Goal: Information Seeking & Learning: Learn about a topic

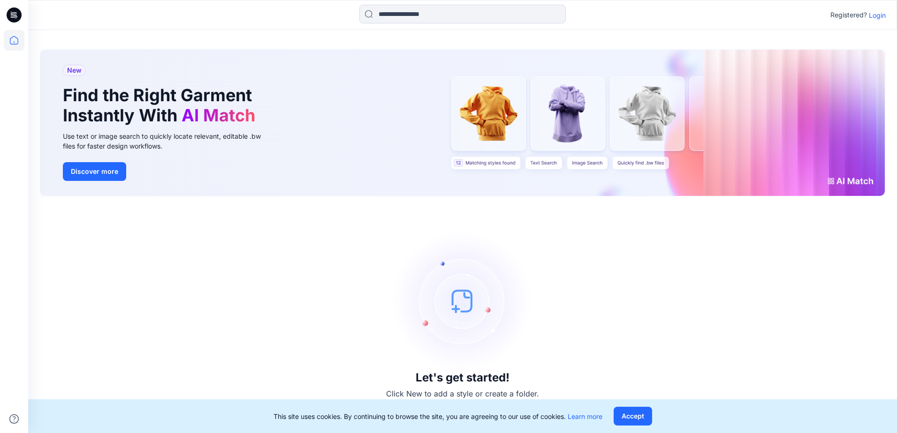
click at [282, 228] on div "Let's get started! Click New to add a style or create a folder." at bounding box center [462, 315] width 846 height 214
click at [282, 11] on input at bounding box center [462, 14] width 206 height 19
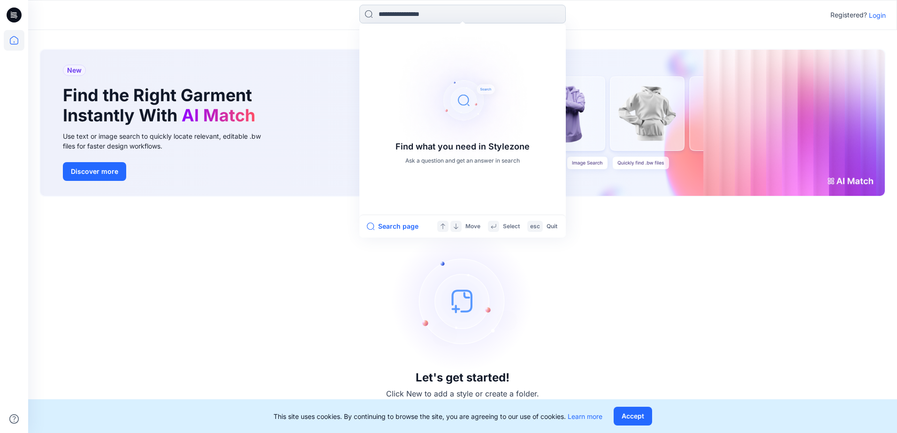
paste input "**********"
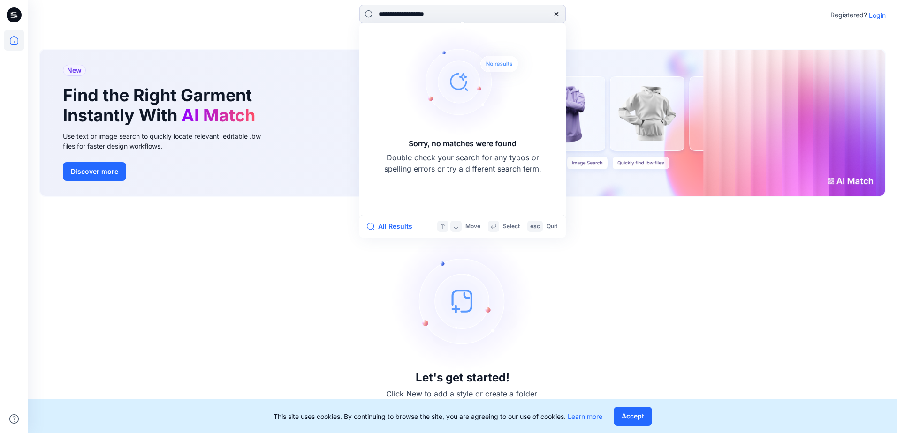
type input "**********"
click at [254, 228] on div "Let's get started! Click New to add a style or create a folder." at bounding box center [462, 315] width 846 height 214
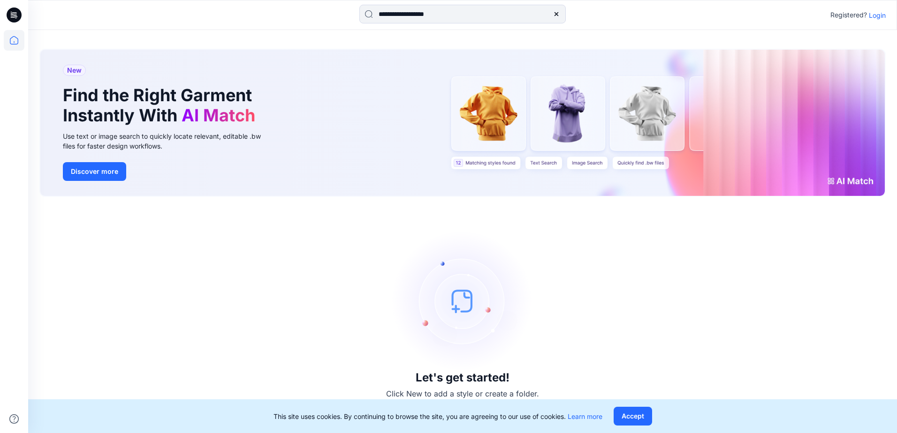
click at [282, 12] on icon at bounding box center [556, 14] width 8 height 8
click at [89, 174] on button "Discover more" at bounding box center [94, 171] width 63 height 19
click at [16, 20] on icon at bounding box center [14, 15] width 15 height 15
click at [12, 57] on div at bounding box center [14, 231] width 21 height 403
click at [17, 44] on icon at bounding box center [14, 40] width 21 height 21
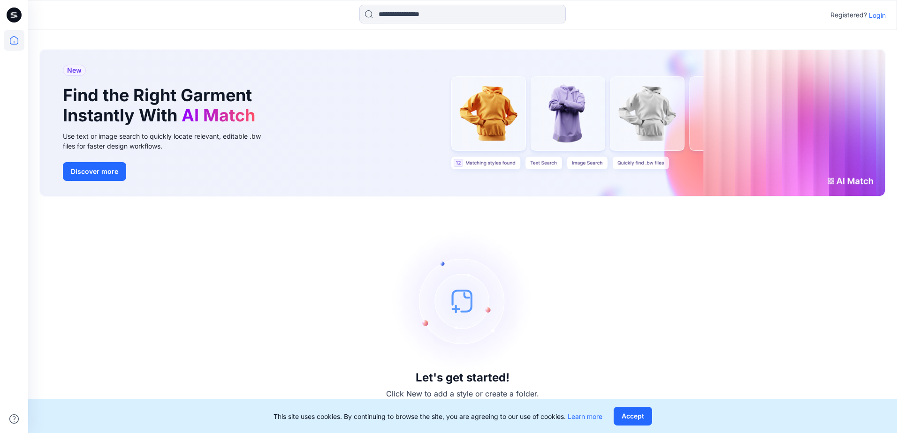
click at [282, 15] on p "Login" at bounding box center [876, 15] width 17 height 10
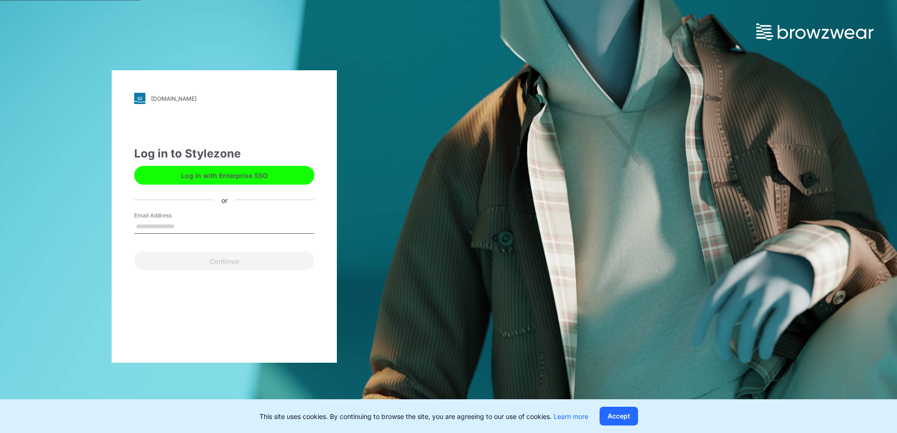
click at [181, 216] on label "Email Address" at bounding box center [167, 215] width 66 height 8
click at [181, 220] on input "Email Address" at bounding box center [224, 227] width 180 height 14
click at [196, 183] on button "Log in with Enterprise SSO" at bounding box center [224, 175] width 180 height 19
click at [156, 223] on input "Email Address" at bounding box center [224, 227] width 180 height 14
paste input "**********"
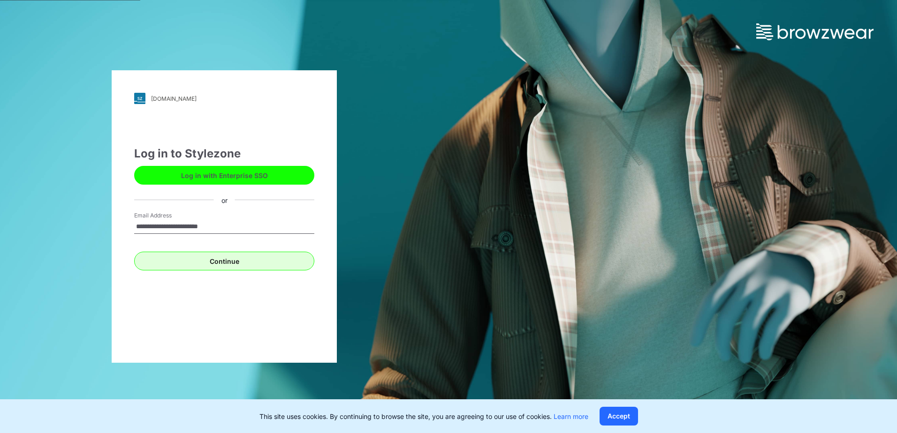
type input "**********"
click at [215, 263] on button "Continue" at bounding box center [224, 261] width 180 height 19
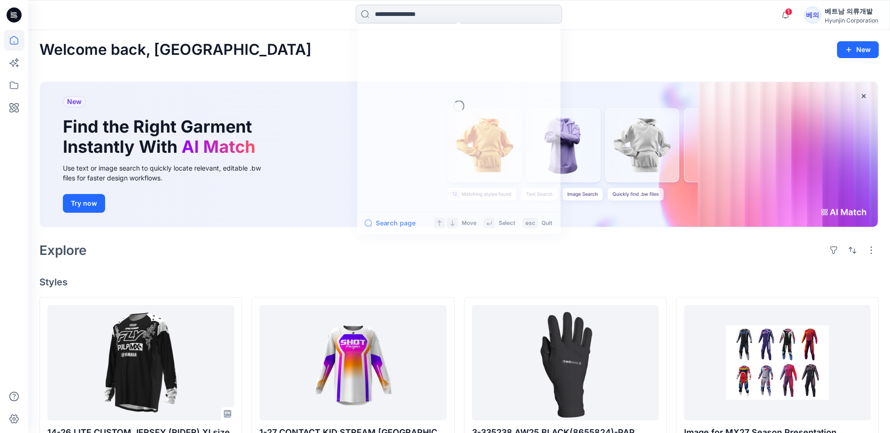
click at [414, 20] on input at bounding box center [458, 14] width 206 height 19
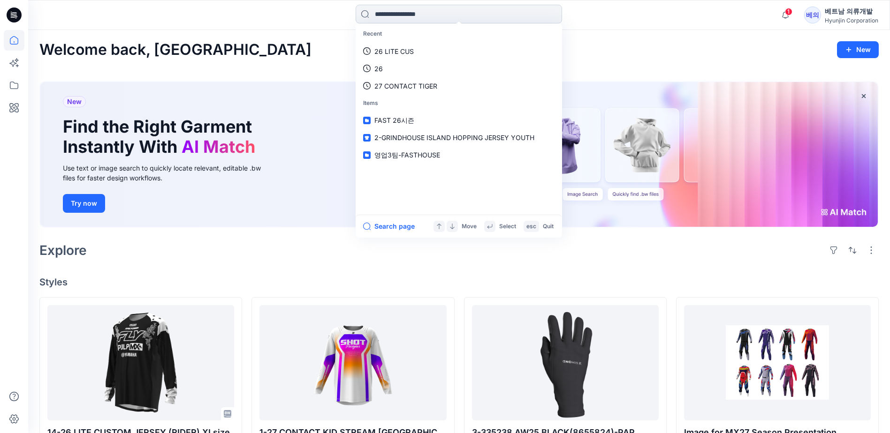
click at [413, 15] on input at bounding box center [458, 14] width 206 height 19
paste input "**********"
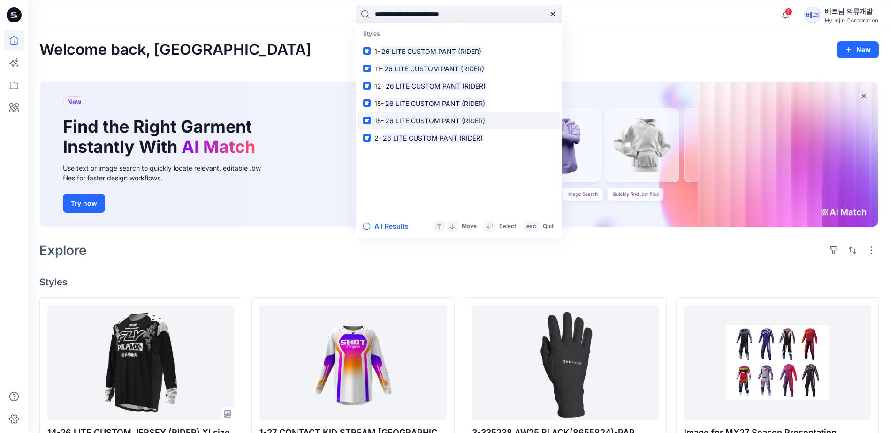
type input "**********"
click at [398, 122] on mark "26 LITE CUSTOM PANT (RIDER)" at bounding box center [435, 120] width 103 height 11
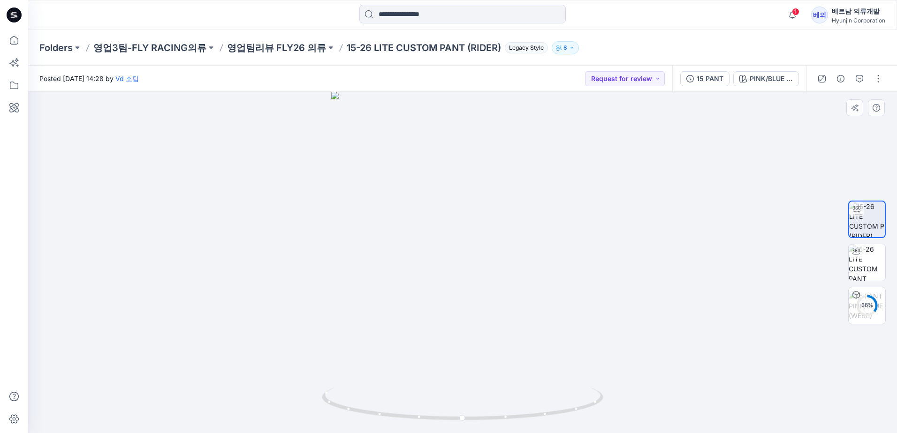
click at [255, 274] on div at bounding box center [462, 262] width 868 height 341
click at [773, 83] on div "PINK/BLUE (WEBB)" at bounding box center [770, 79] width 43 height 10
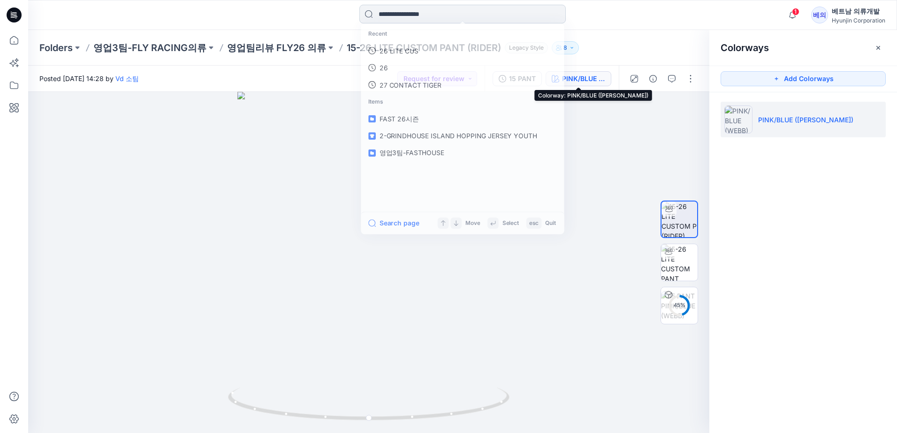
click at [444, 12] on input at bounding box center [462, 14] width 206 height 19
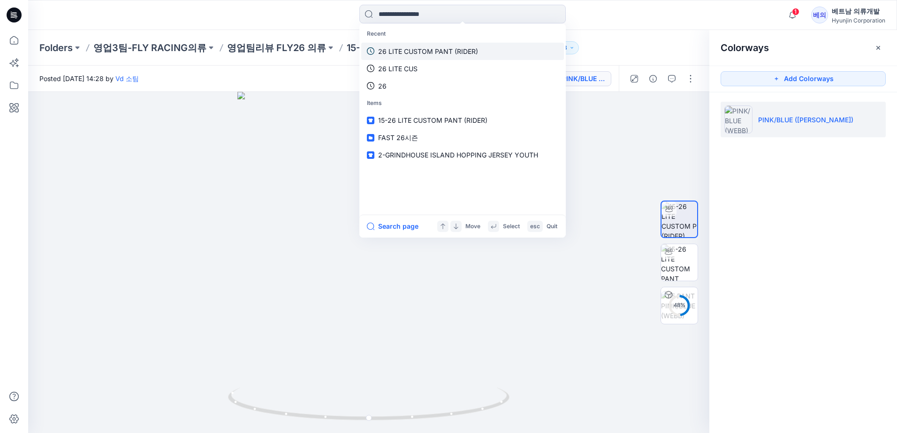
click at [437, 53] on p "26 LITE CUSTOM PANT (RIDER)" at bounding box center [428, 51] width 100 height 10
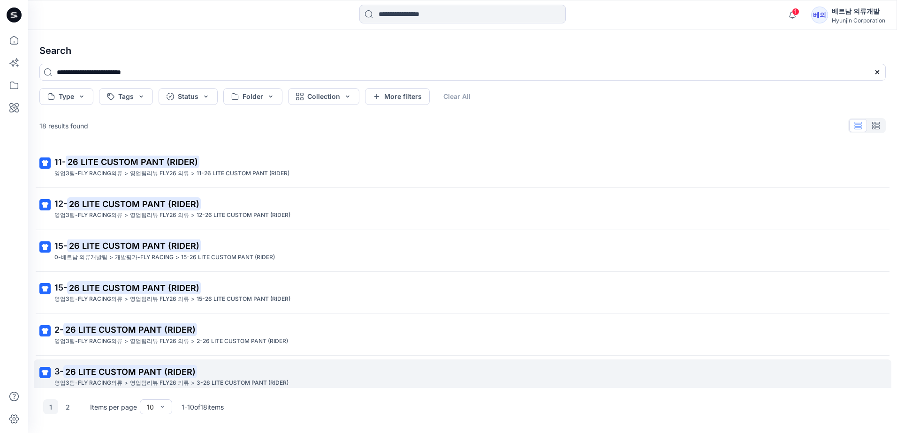
scroll to position [37, 0]
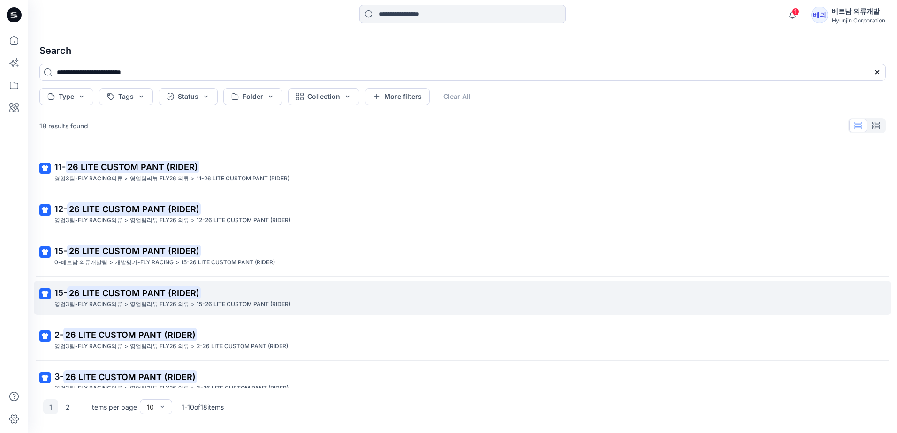
click at [106, 297] on mark "26 LITE CUSTOM PANT (RIDER)" at bounding box center [134, 293] width 134 height 13
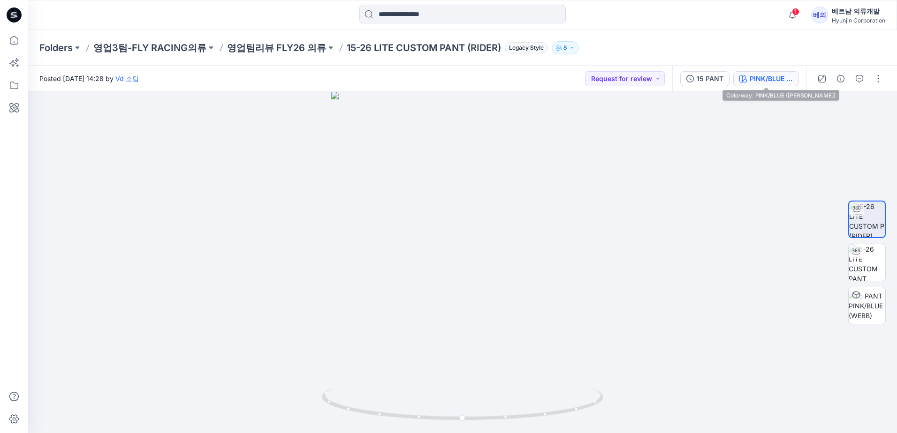
click at [771, 82] on div "PINK/BLUE (WEBB)" at bounding box center [770, 79] width 43 height 10
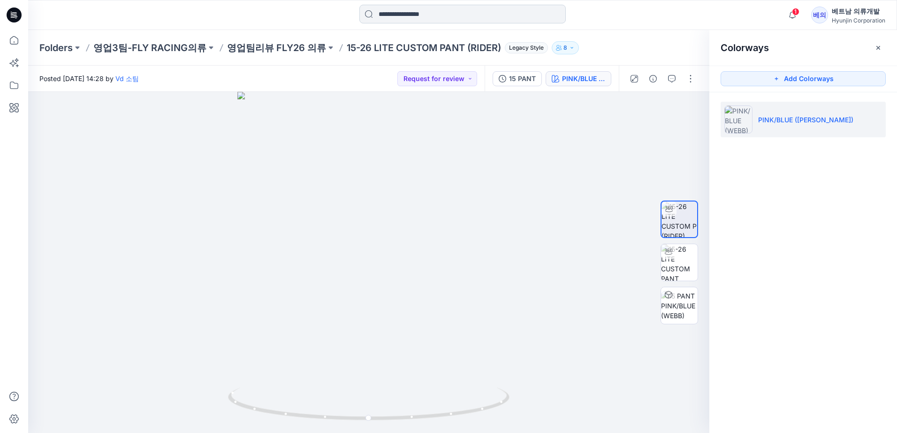
click at [428, 8] on input at bounding box center [462, 14] width 206 height 19
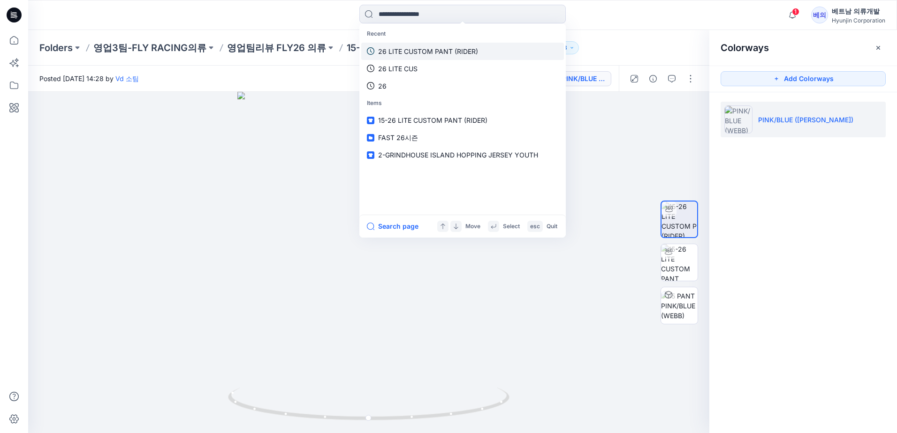
click at [440, 47] on p "26 LITE CUSTOM PANT (RIDER)" at bounding box center [428, 51] width 100 height 10
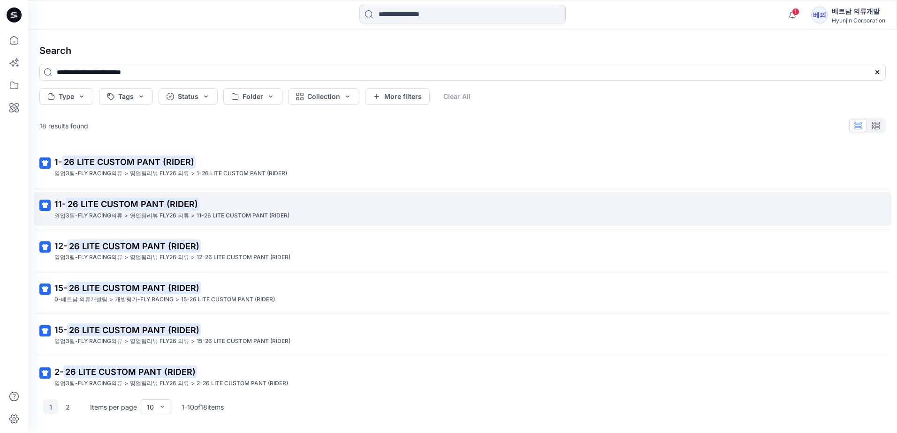
click at [110, 211] on p "영업3팀-FLY RACING의류" at bounding box center [88, 216] width 68 height 10
click at [110, 211] on div "**********" at bounding box center [462, 231] width 868 height 403
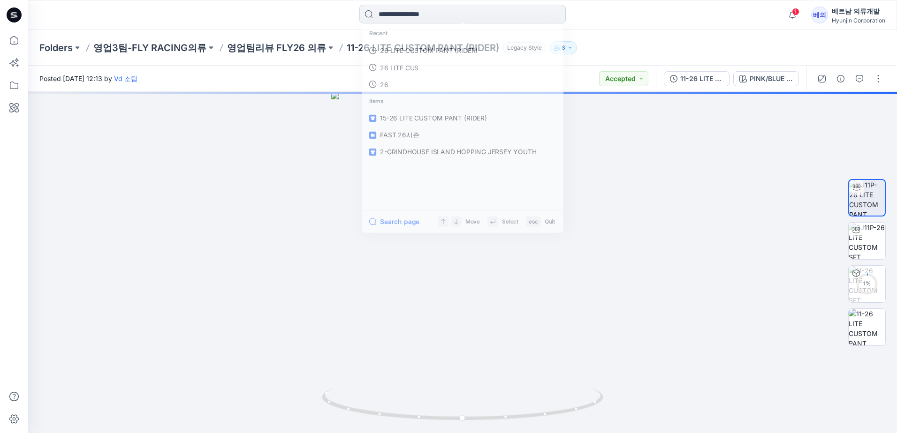
click at [441, 14] on input at bounding box center [462, 14] width 206 height 19
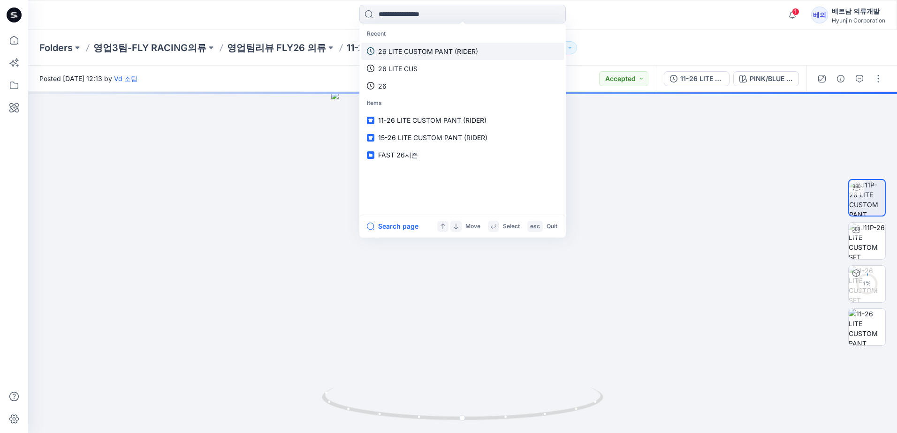
click at [413, 47] on p "26 LITE CUSTOM PANT (RIDER)" at bounding box center [428, 51] width 100 height 10
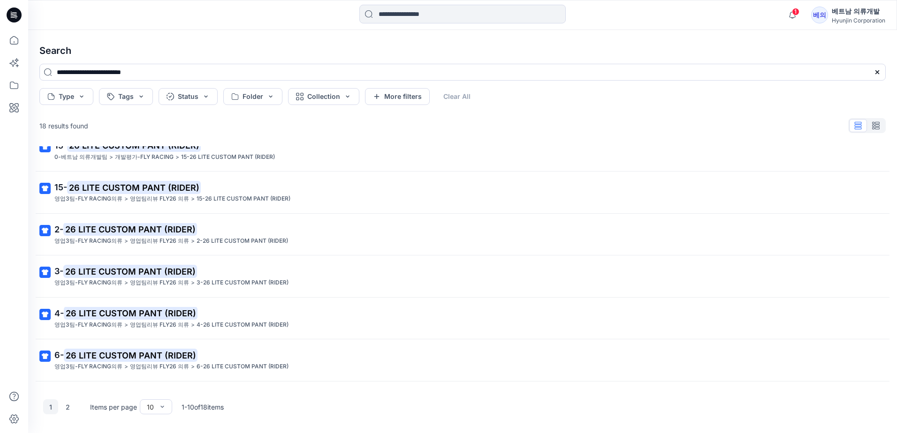
scroll to position [178, 0]
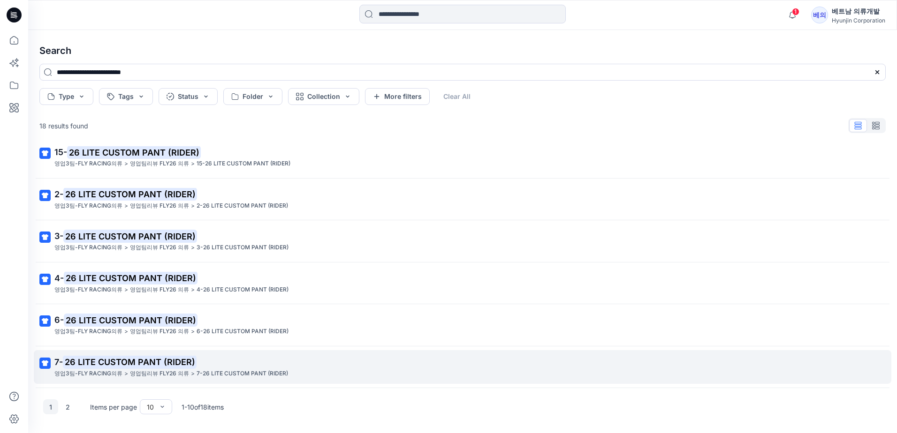
click at [75, 364] on mark "26 LITE CUSTOM PANT (RIDER)" at bounding box center [130, 361] width 134 height 13
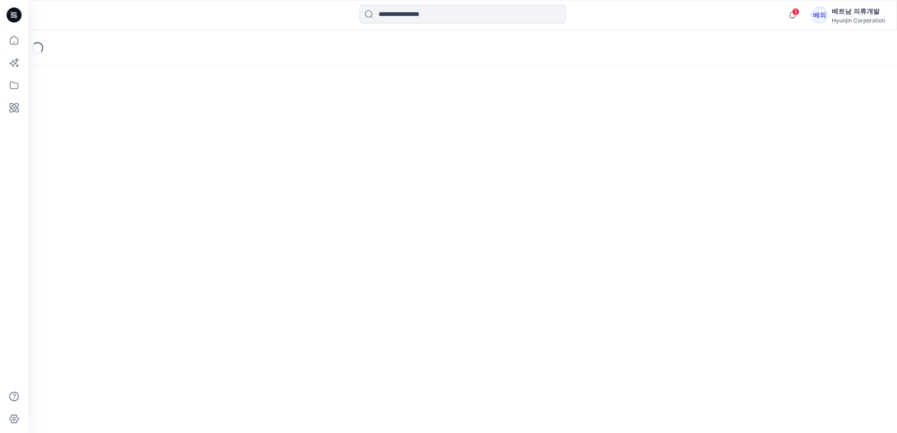
click at [75, 364] on div "Loading..." at bounding box center [462, 231] width 868 height 403
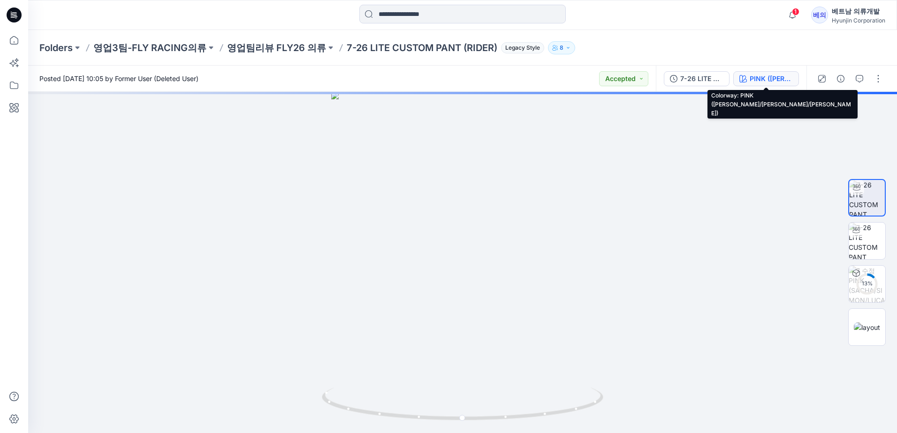
click at [776, 81] on div "PINK (SACHA/SIMON/LUCAS)" at bounding box center [770, 79] width 43 height 10
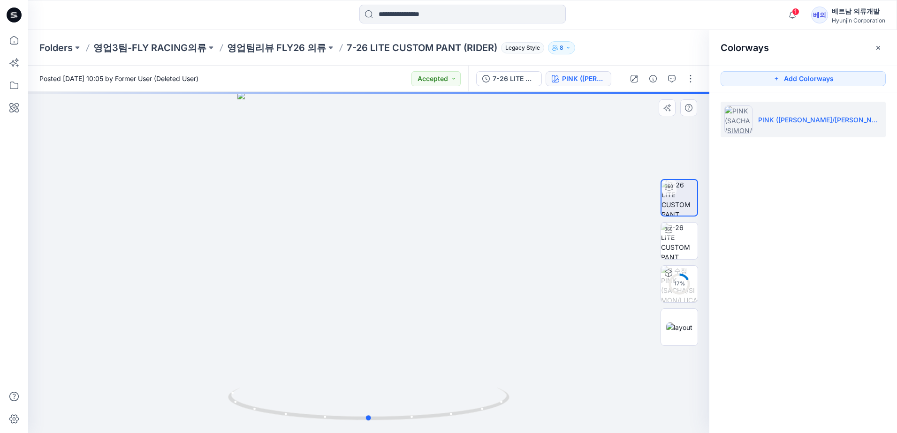
click at [577, 222] on div at bounding box center [368, 262] width 681 height 341
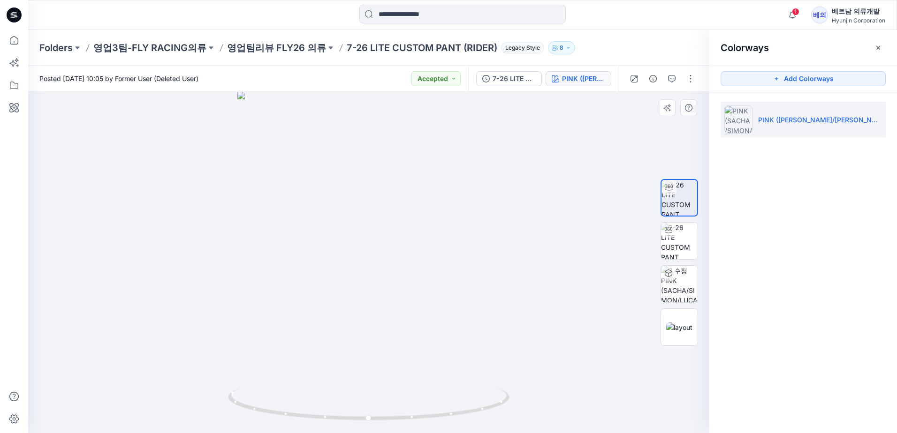
click at [495, 239] on div at bounding box center [368, 262] width 681 height 341
click at [138, 356] on div at bounding box center [368, 262] width 681 height 341
click at [238, 388] on icon at bounding box center [370, 405] width 284 height 35
click at [565, 214] on div at bounding box center [368, 262] width 681 height 341
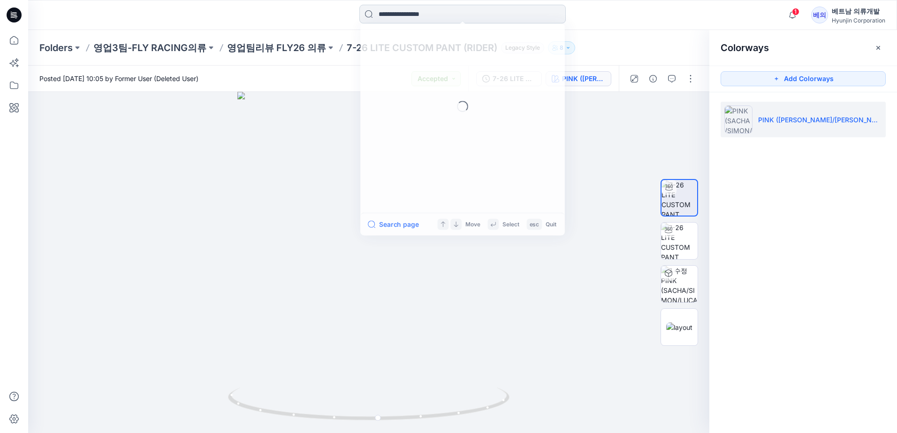
click at [402, 13] on input at bounding box center [462, 14] width 206 height 19
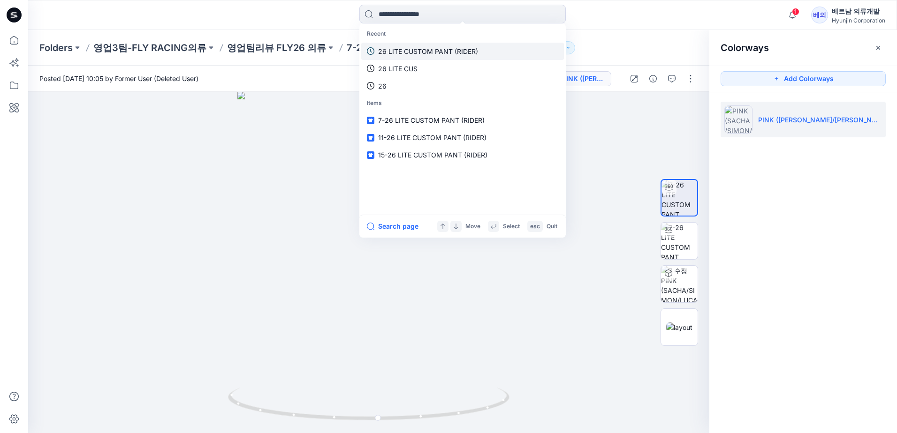
click at [410, 50] on p "26 LITE CUSTOM PANT (RIDER)" at bounding box center [428, 51] width 100 height 10
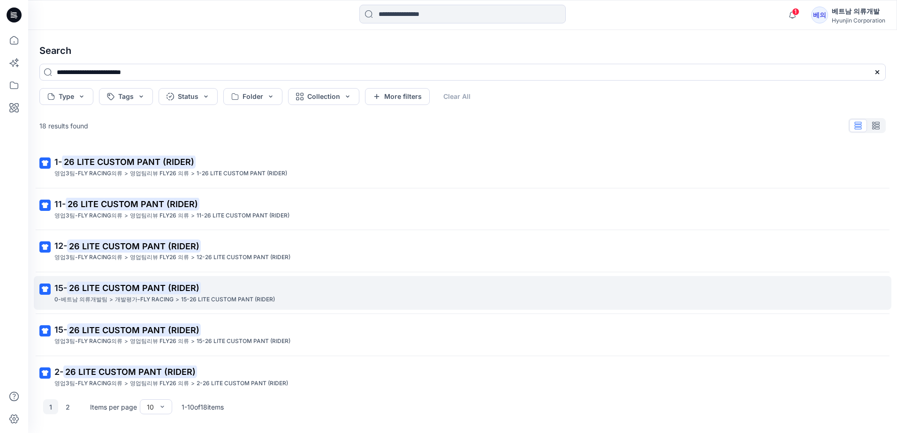
click at [110, 294] on mark "26 LITE CUSTOM PANT (RIDER)" at bounding box center [134, 287] width 134 height 13
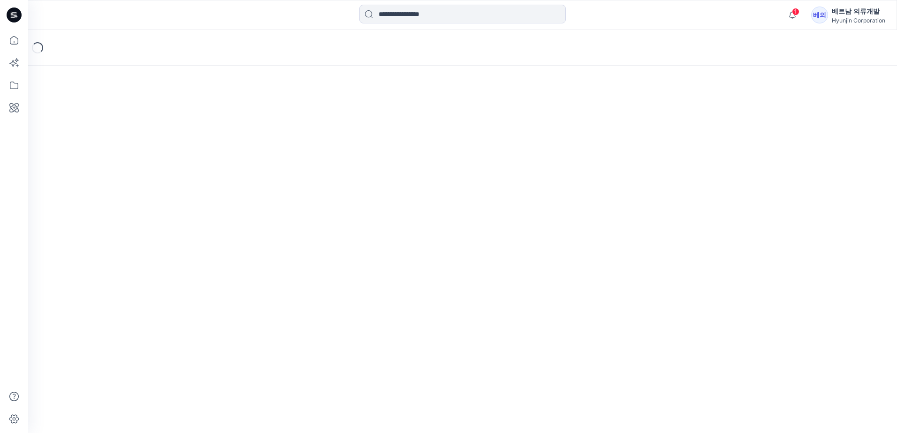
click at [110, 294] on div "Loading..." at bounding box center [462, 231] width 868 height 403
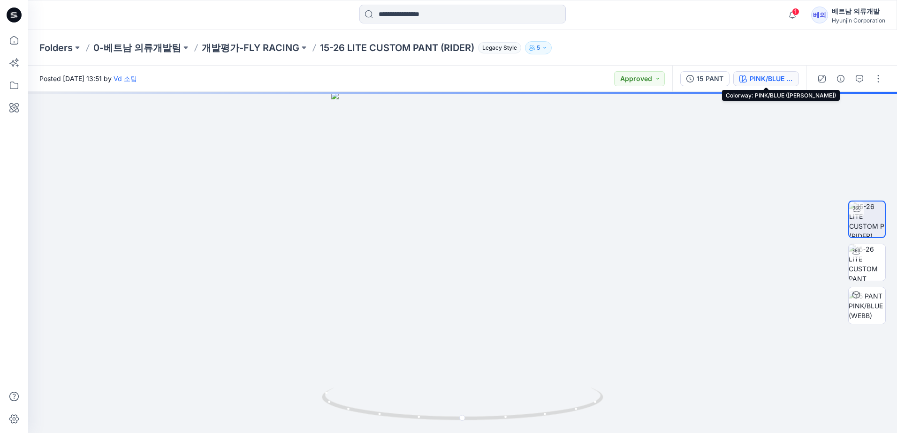
click at [764, 78] on div "PINK/BLUE (WEBB)" at bounding box center [770, 79] width 43 height 10
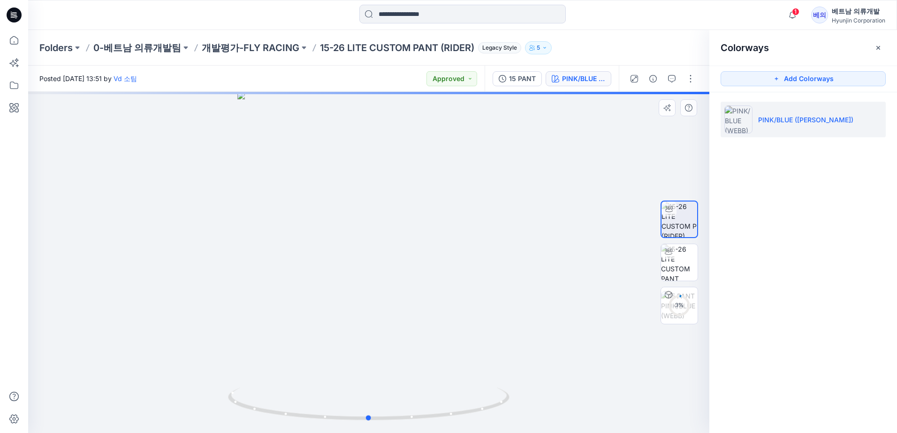
click at [545, 186] on div at bounding box center [368, 262] width 681 height 341
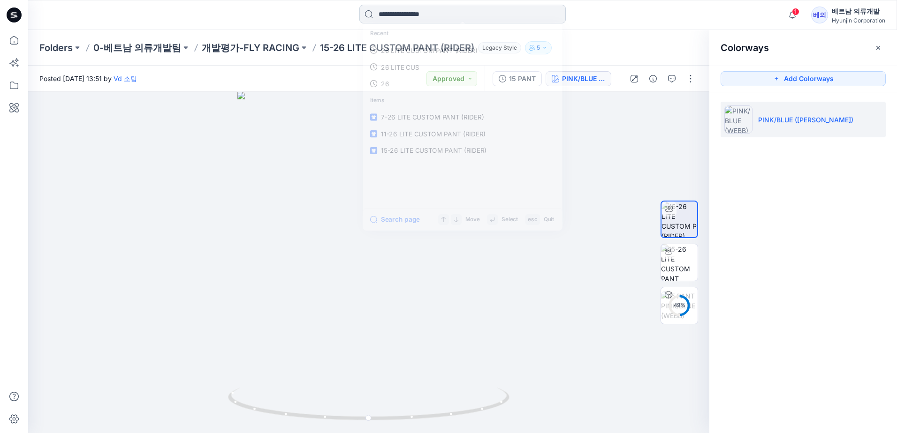
click at [394, 14] on input at bounding box center [462, 14] width 206 height 19
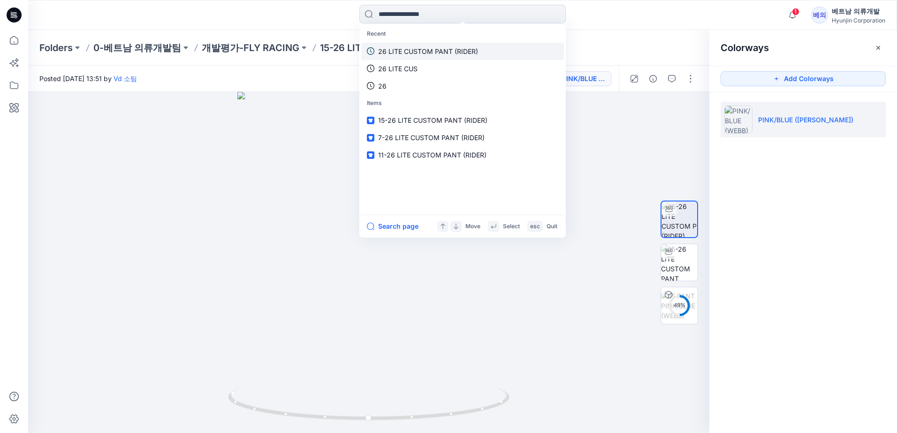
click at [404, 47] on p "26 LITE CUSTOM PANT (RIDER)" at bounding box center [428, 51] width 100 height 10
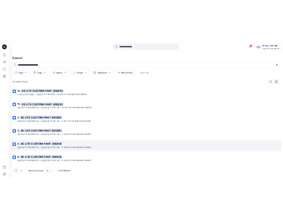
scroll to position [178, 0]
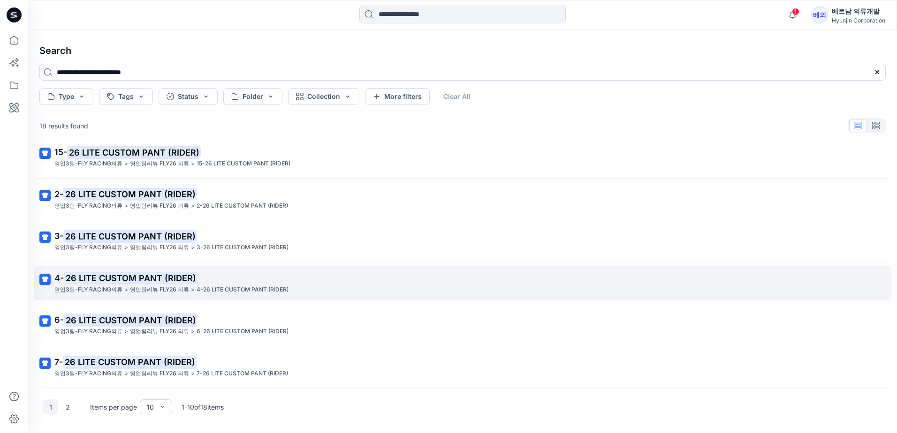
click at [131, 288] on p "영업팀리뷰 FLY26 의류" at bounding box center [159, 290] width 59 height 10
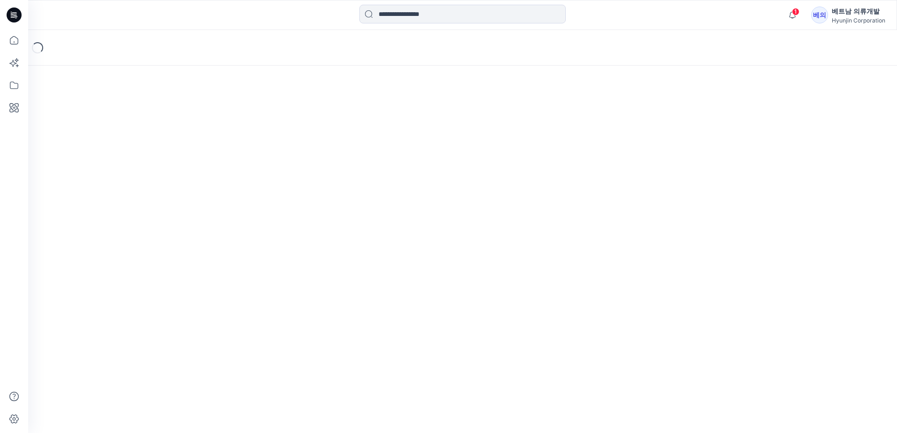
click at [130, 288] on div "Loading..." at bounding box center [462, 231] width 868 height 403
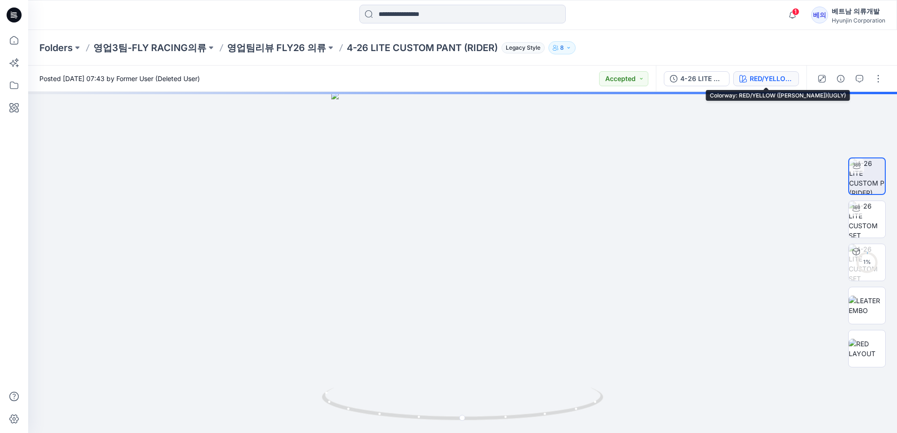
click at [769, 80] on div "RED/YELLOW (WILSON)(UGLY)" at bounding box center [770, 79] width 43 height 10
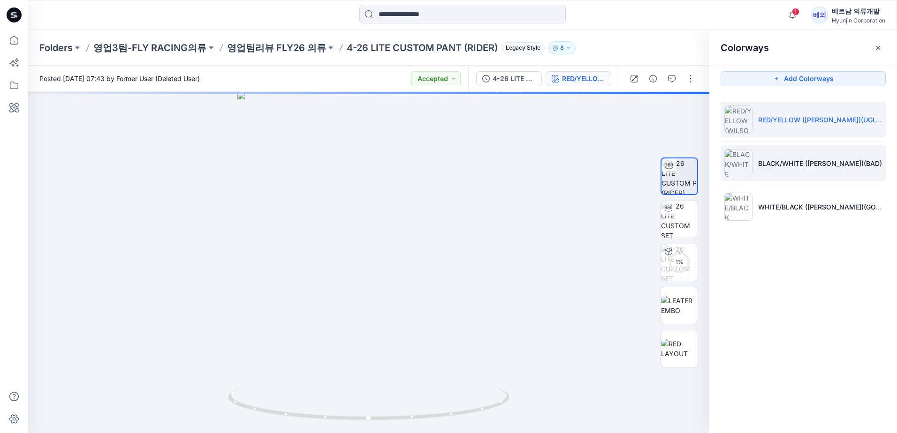
click at [807, 159] on p "BLACK/WHITE (WEBB)(BAD)" at bounding box center [820, 163] width 124 height 10
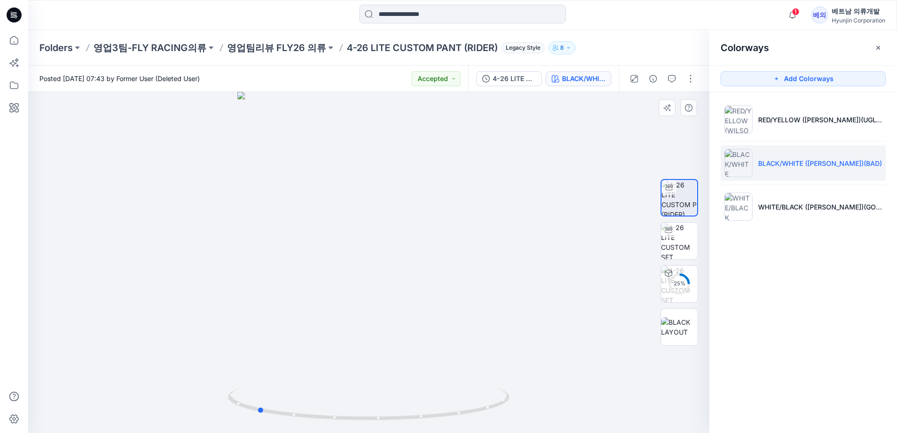
drag, startPoint x: 443, startPoint y: 343, endPoint x: 332, endPoint y: 335, distance: 110.5
click at [332, 335] on div at bounding box center [368, 262] width 681 height 341
drag, startPoint x: 415, startPoint y: 317, endPoint x: 340, endPoint y: 321, distance: 75.6
click at [340, 321] on div at bounding box center [368, 262] width 681 height 341
drag, startPoint x: 428, startPoint y: 319, endPoint x: 290, endPoint y: 291, distance: 140.6
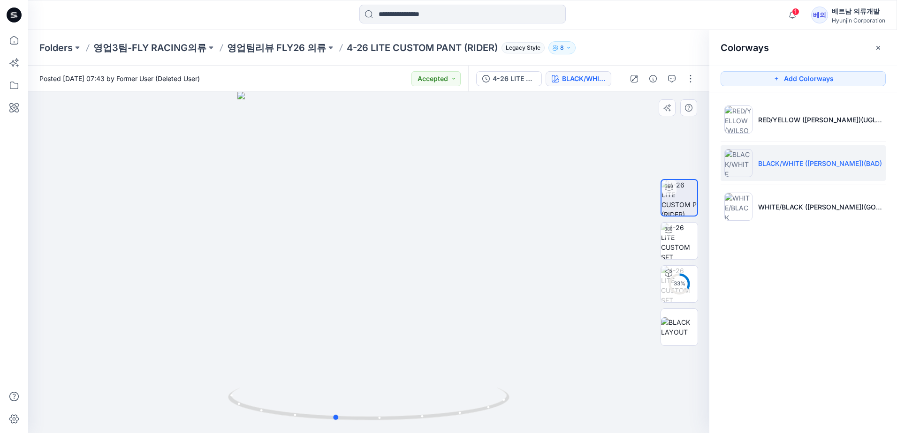
click at [283, 273] on div at bounding box center [368, 262] width 681 height 341
click at [571, 279] on div at bounding box center [368, 262] width 681 height 341
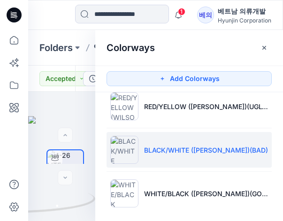
scroll to position [7, 0]
